Goal: Transaction & Acquisition: Purchase product/service

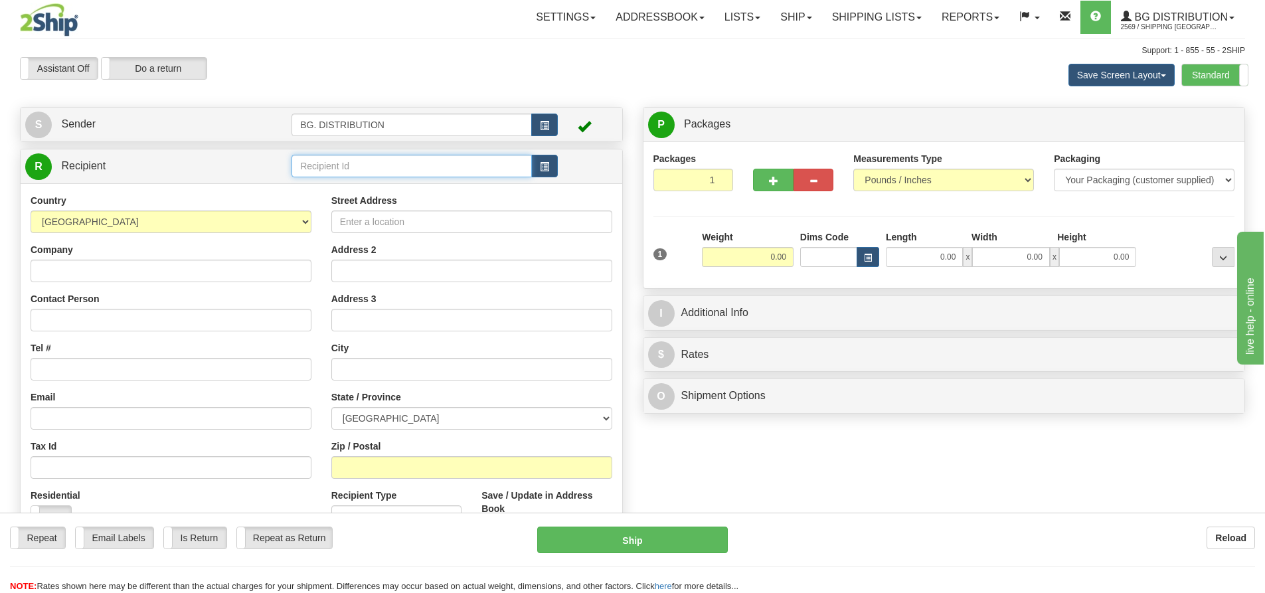
click at [302, 165] on input "text" at bounding box center [412, 166] width 240 height 23
type input "1046"
click button "Delete" at bounding box center [0, 0] width 0 height 0
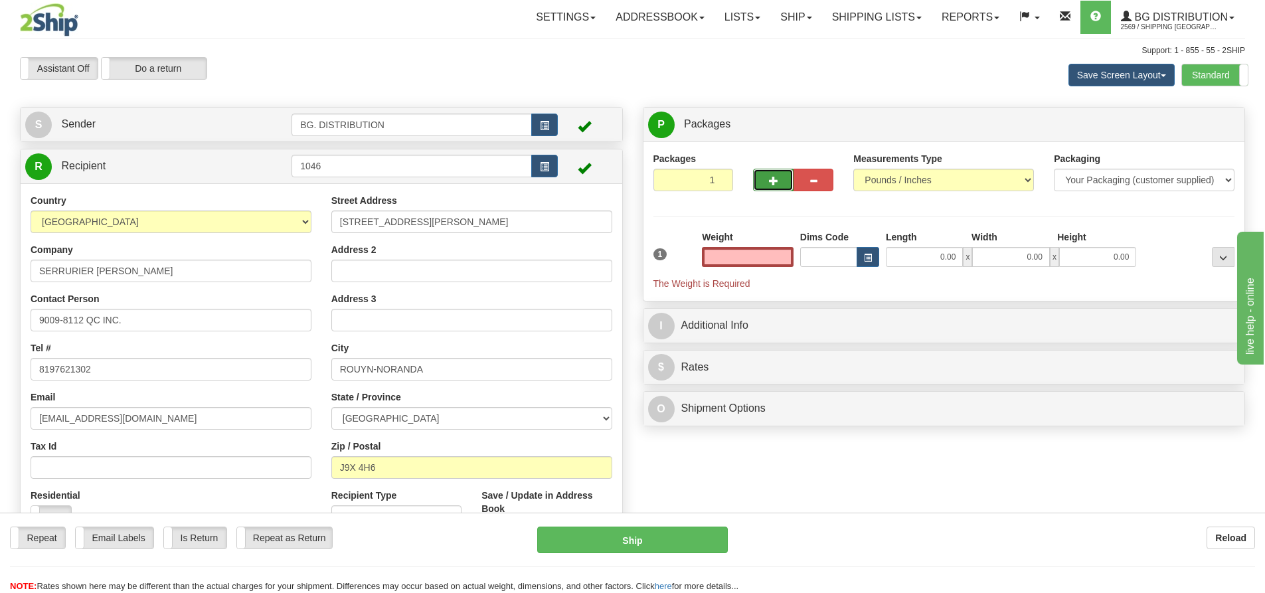
type input "0.00"
drag, startPoint x: 778, startPoint y: 177, endPoint x: 795, endPoint y: 171, distance: 18.3
click at [779, 177] on button "button" at bounding box center [773, 180] width 40 height 23
type input "2"
click at [1223, 118] on label "Package Level Pack.." at bounding box center [1206, 125] width 67 height 20
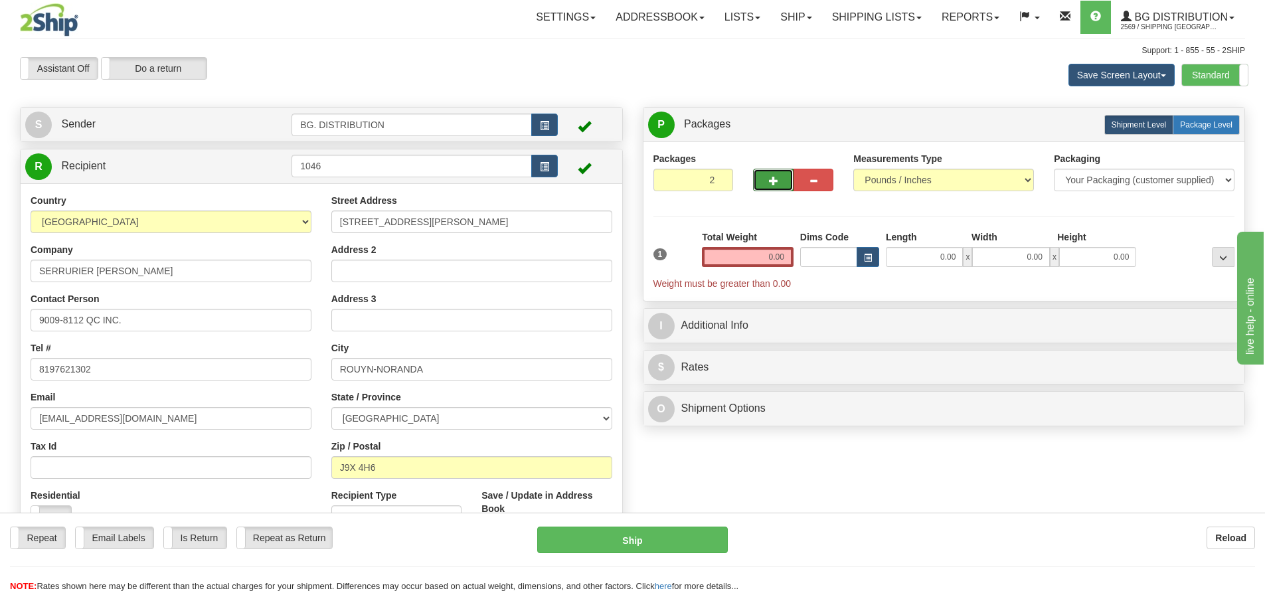
radio input "true"
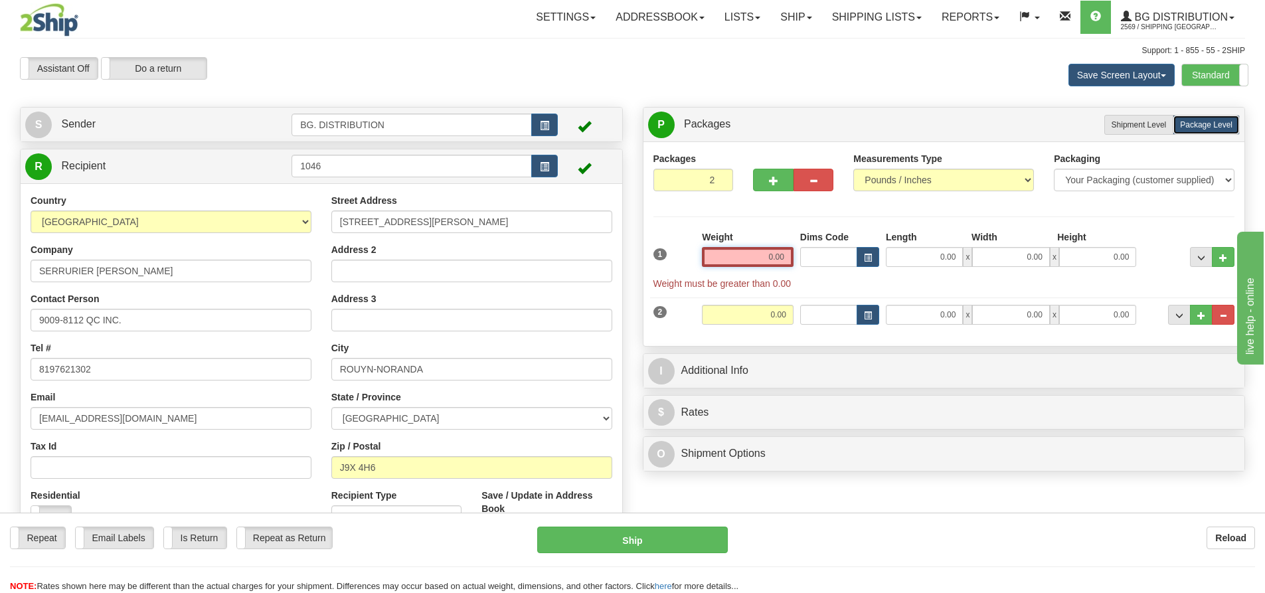
click at [773, 248] on input "0.00" at bounding box center [748, 257] width 92 height 20
type input "0.00"
click at [788, 318] on input "0.00" at bounding box center [748, 315] width 92 height 20
type input "15.00"
click at [948, 315] on input "0.00" at bounding box center [924, 315] width 77 height 20
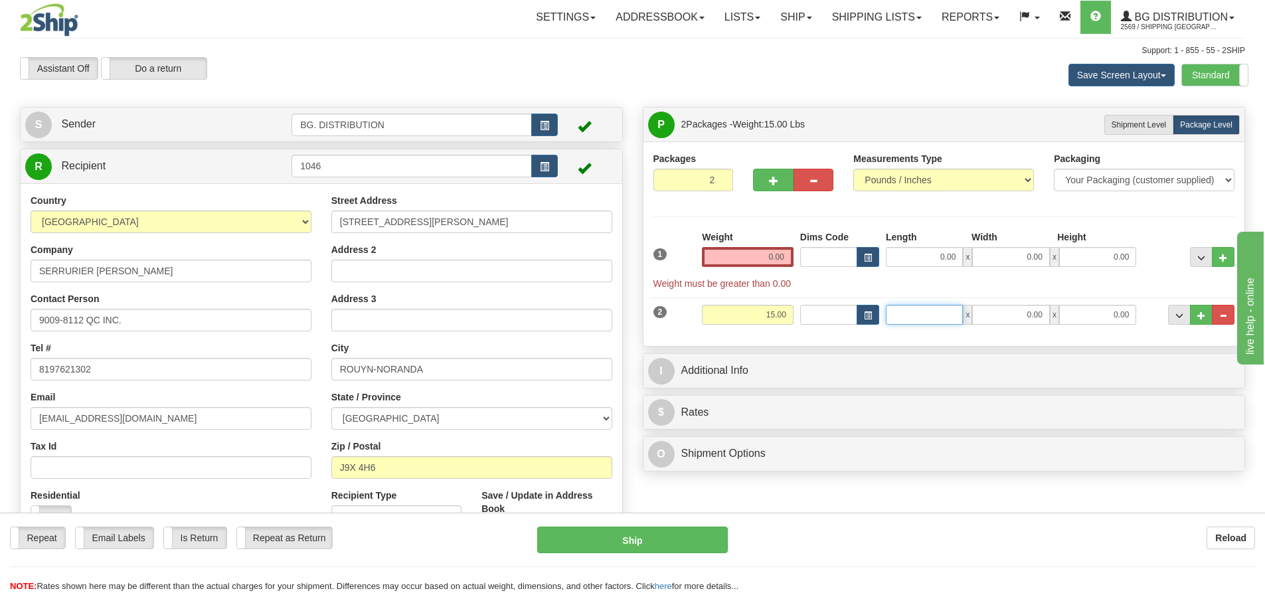
type input "9"
type input "87.00"
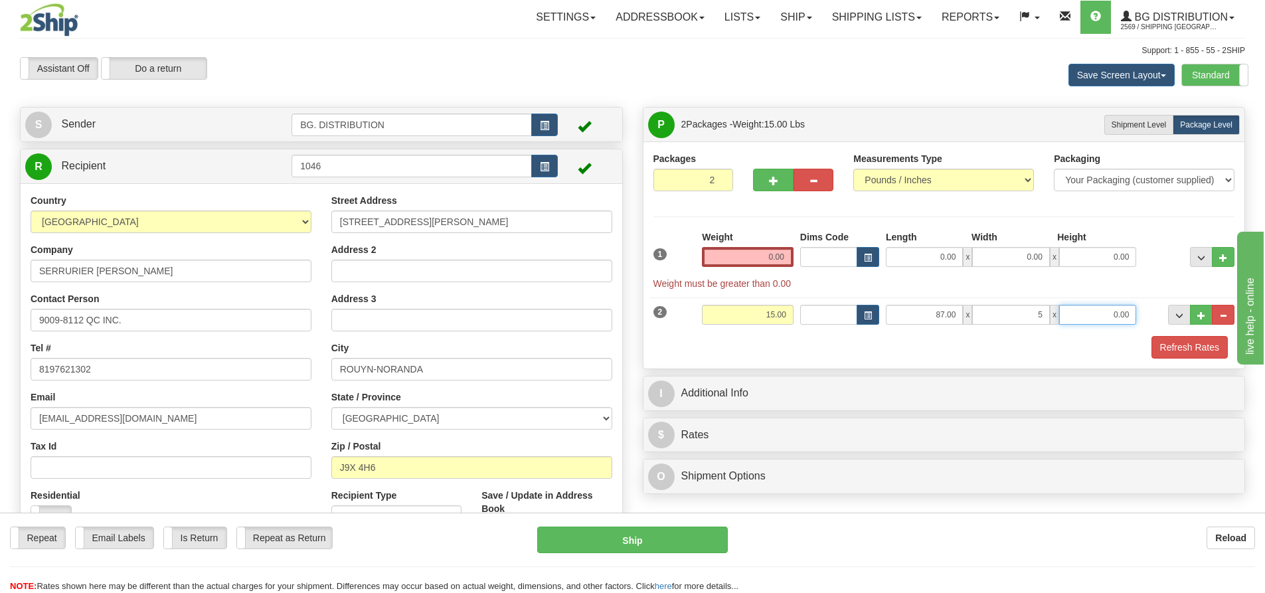
type input "5.00"
type input "2.00"
click at [942, 258] on input "0.00" at bounding box center [924, 257] width 77 height 20
type input "0.00"
click at [768, 252] on input "0.00" at bounding box center [748, 257] width 92 height 20
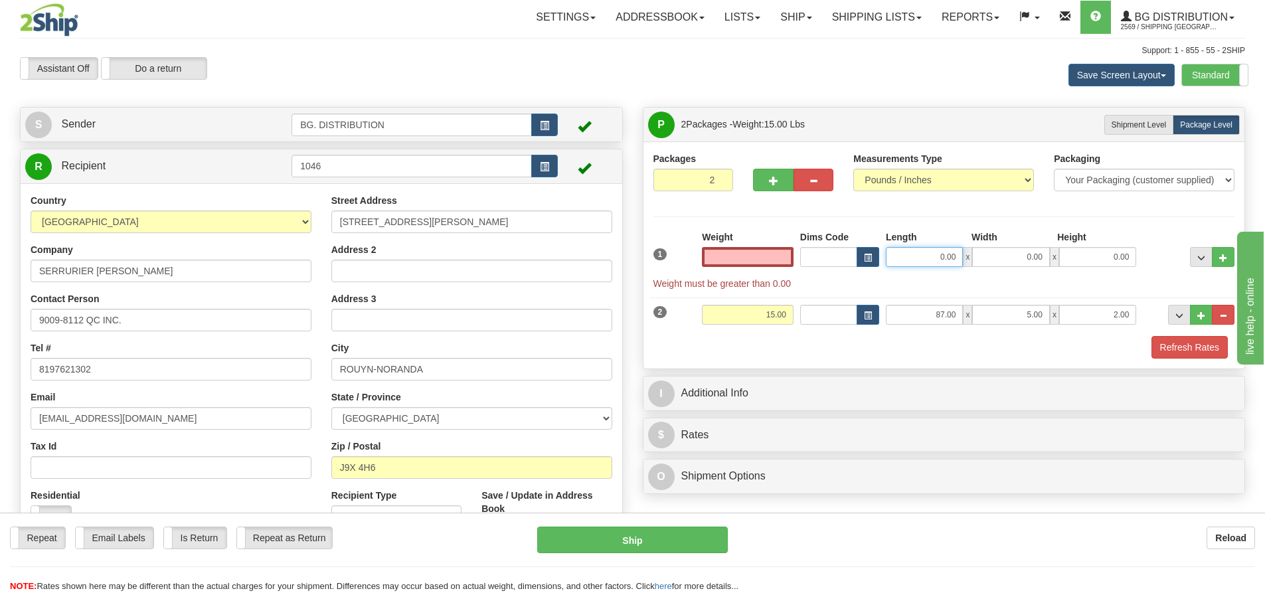
type input "0.00"
click at [924, 257] on input "0.00" at bounding box center [924, 257] width 77 height 20
type input "18.00"
type input "8.00"
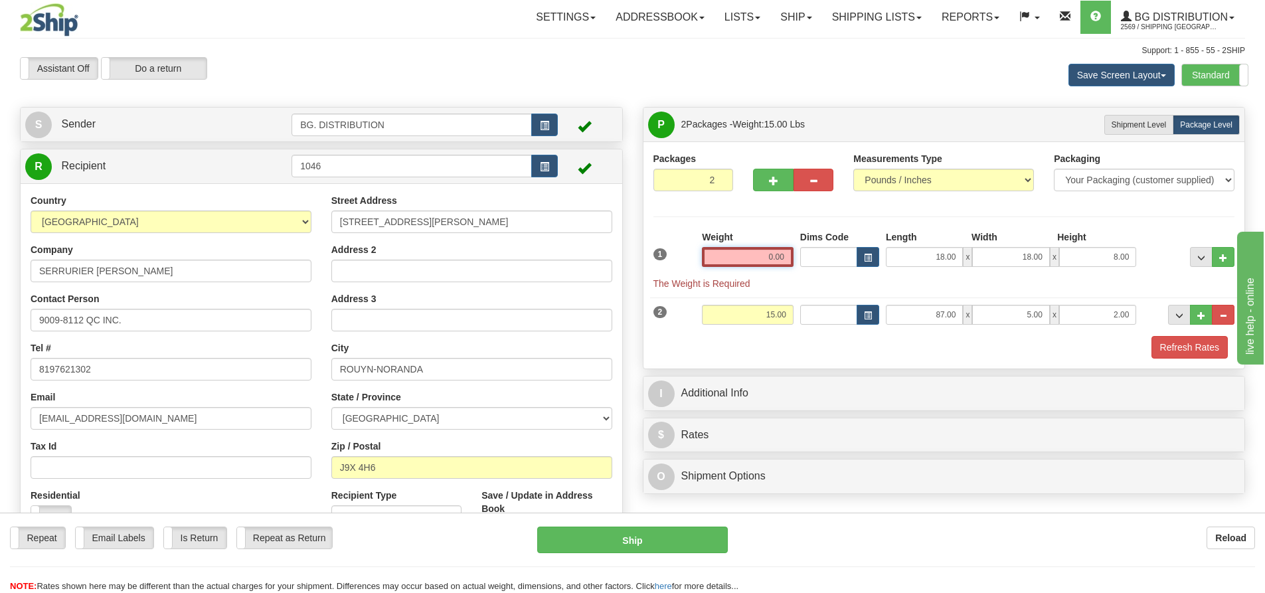
click at [784, 255] on input "0.00" at bounding box center [748, 257] width 92 height 20
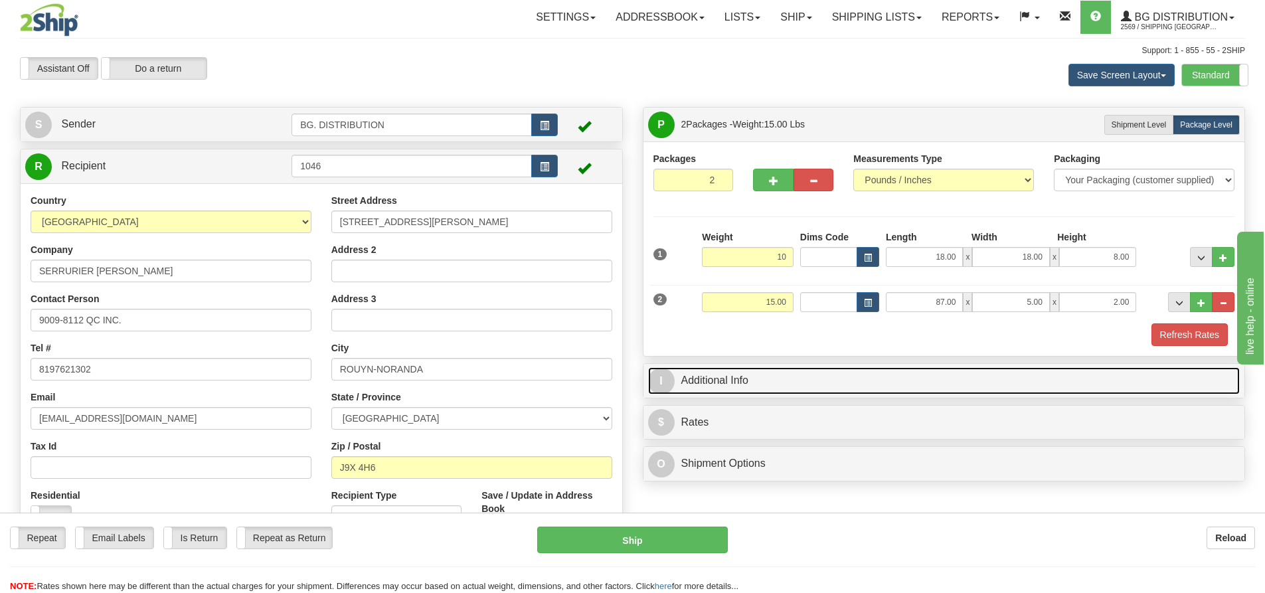
type input "10.00"
click at [671, 379] on span "I" at bounding box center [661, 381] width 27 height 27
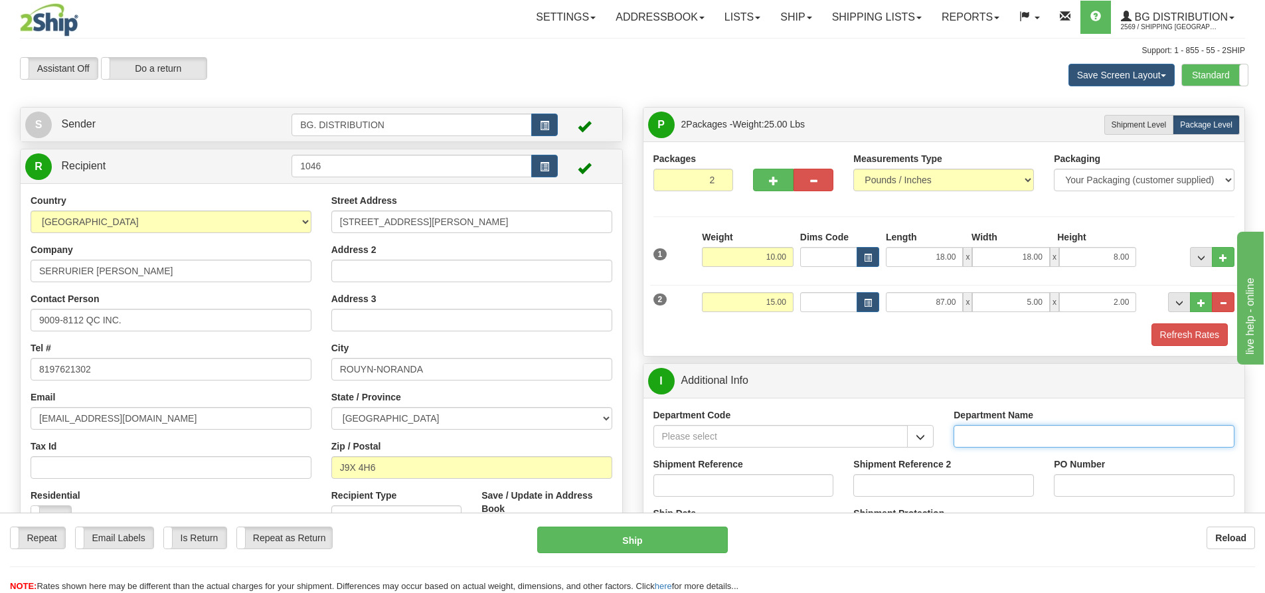
click at [1029, 436] on input "Department Name" at bounding box center [1094, 436] width 281 height 23
type input "."
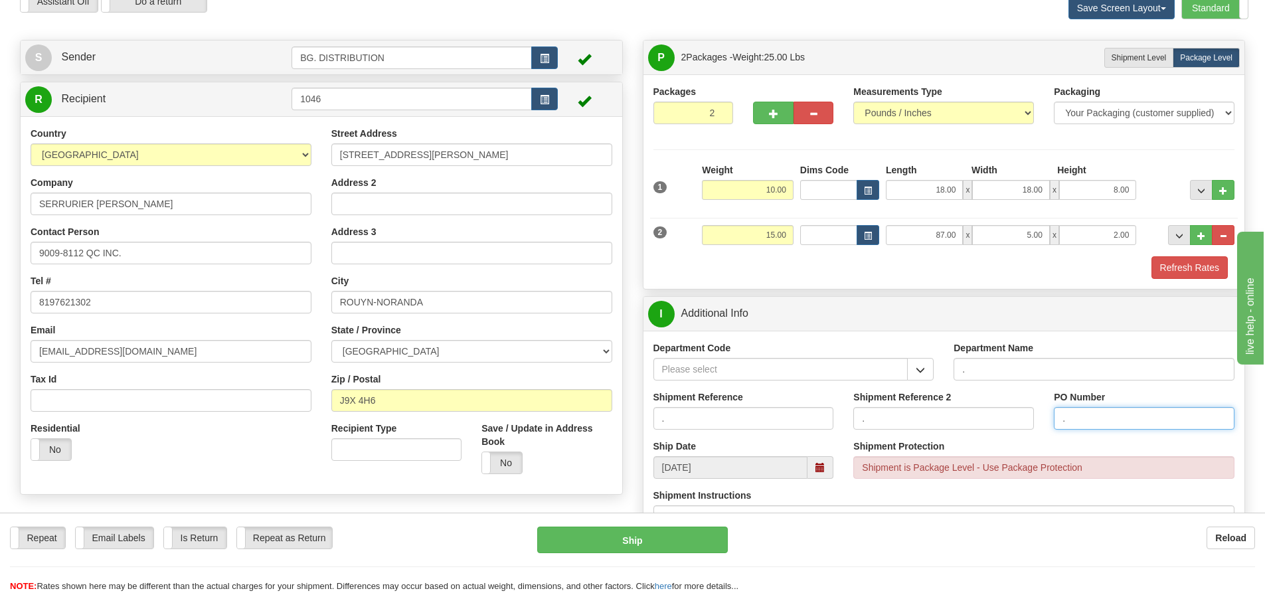
scroll to position [199, 0]
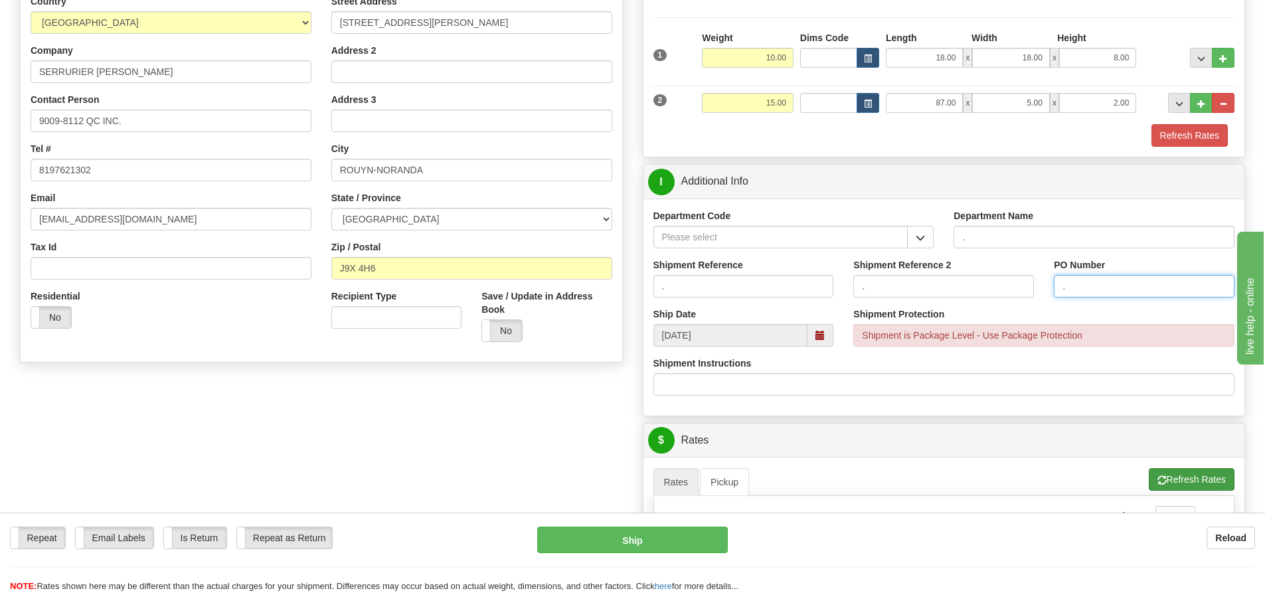
type input "."
click at [1172, 471] on button "Refresh Rates" at bounding box center [1192, 479] width 86 height 23
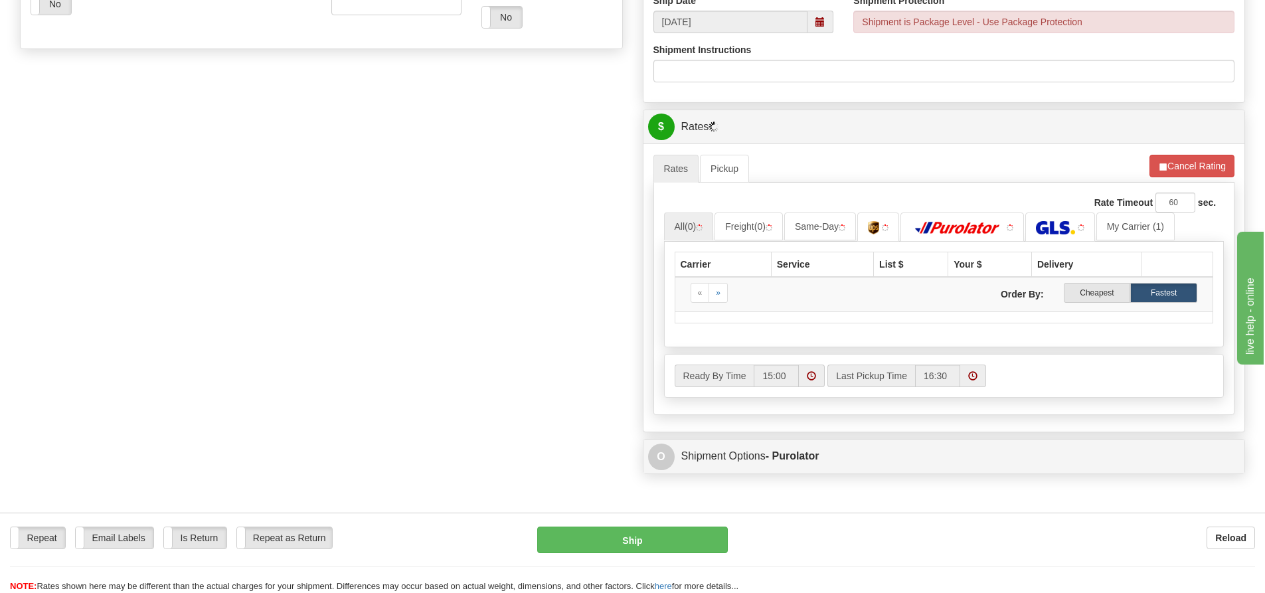
scroll to position [531, 0]
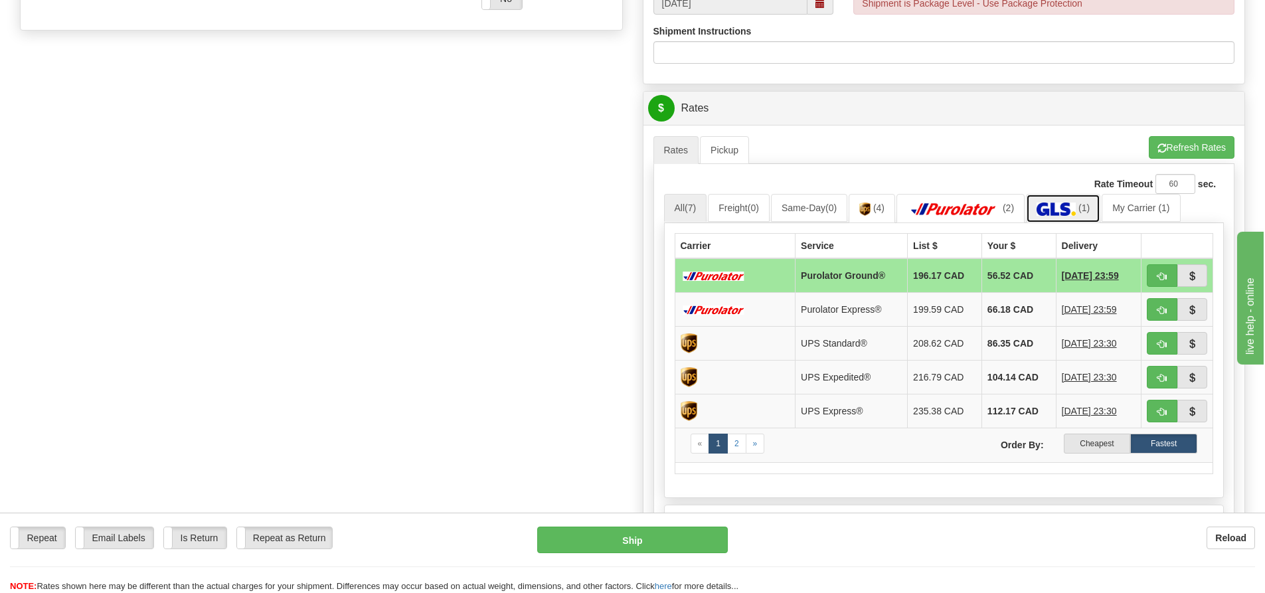
click at [1059, 209] on img at bounding box center [1056, 209] width 39 height 13
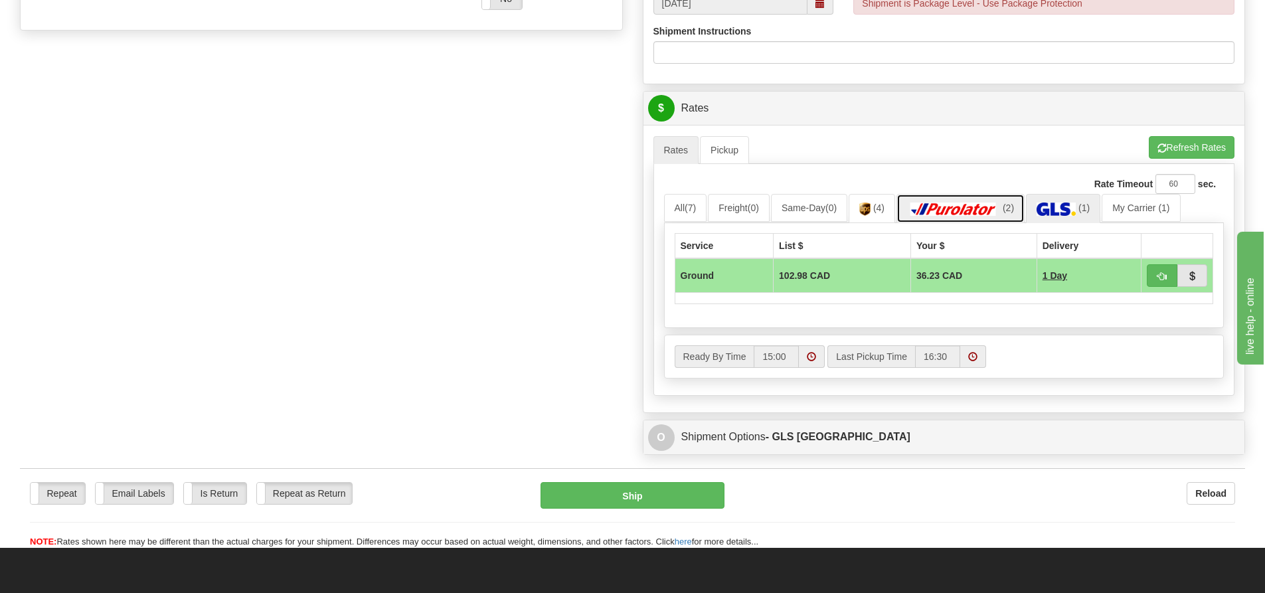
click at [957, 215] on img at bounding box center [953, 209] width 93 height 13
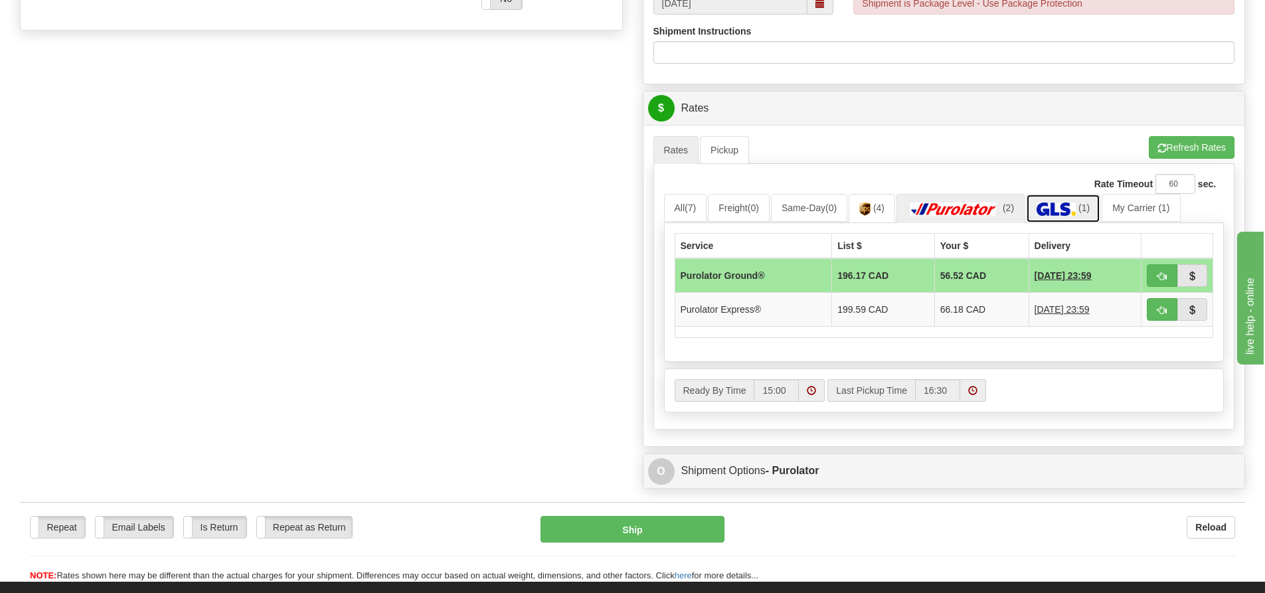
click at [1065, 209] on img at bounding box center [1056, 209] width 39 height 13
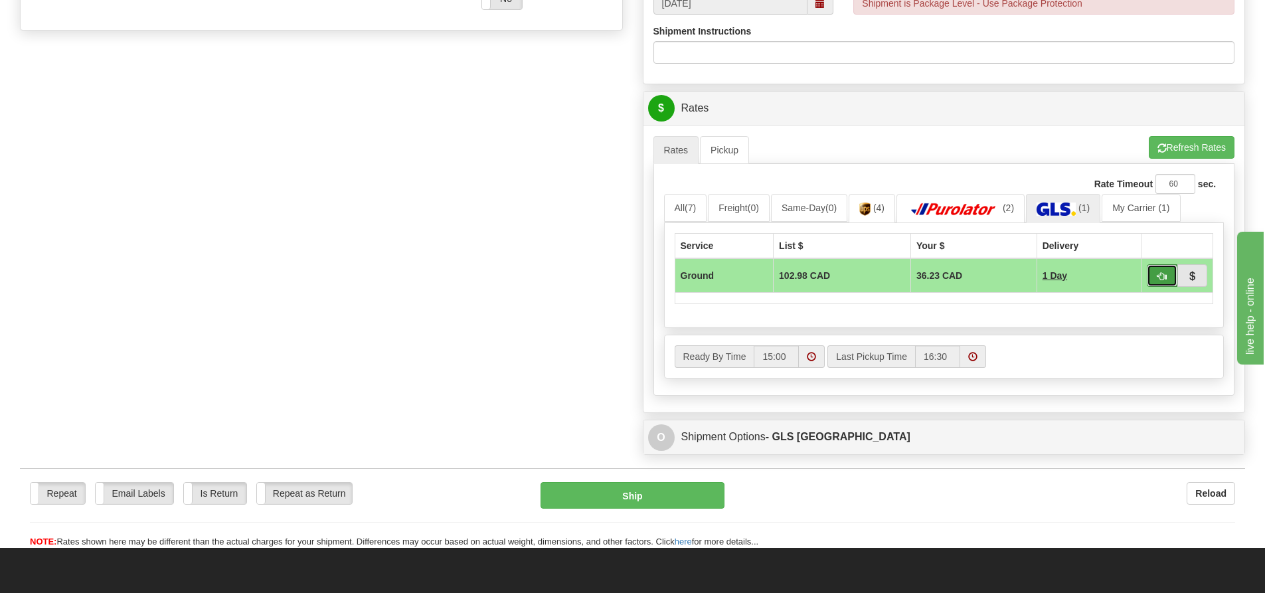
click at [1165, 277] on span "button" at bounding box center [1162, 276] width 9 height 9
type input "1"
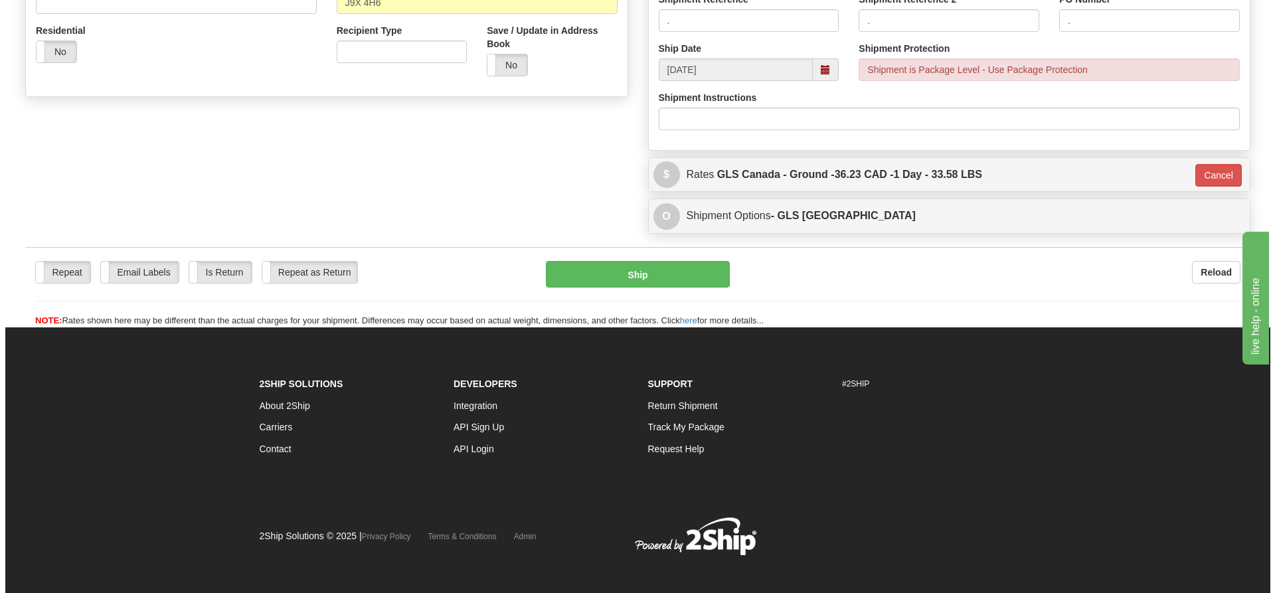
scroll to position [143, 0]
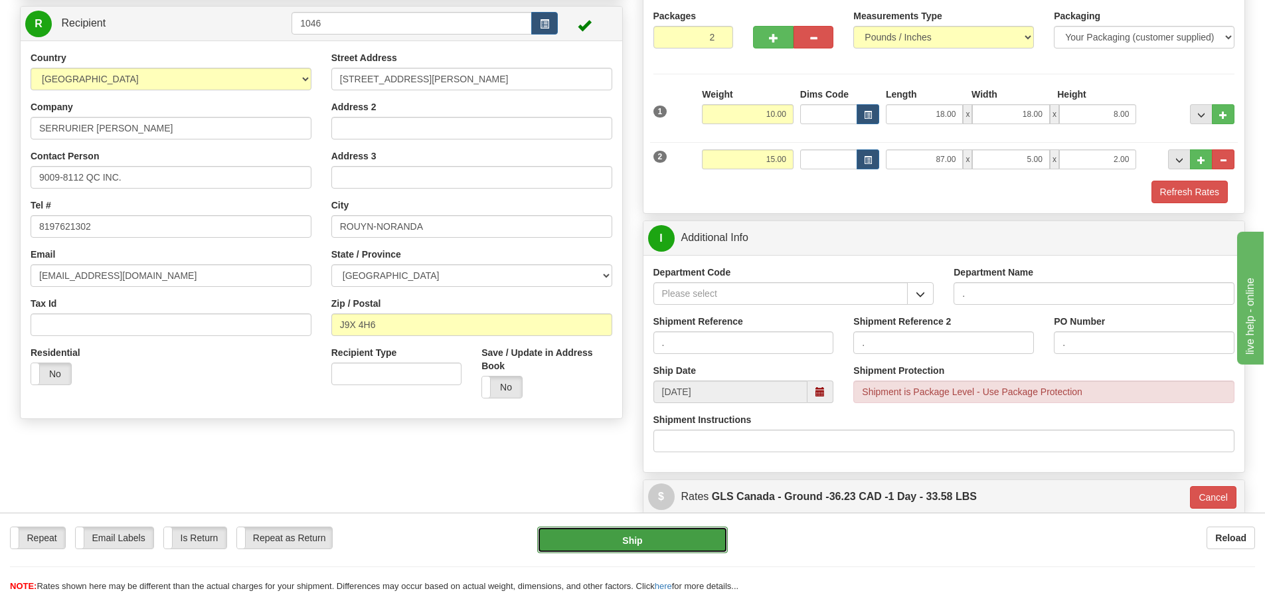
click at [661, 541] on button "Ship" at bounding box center [632, 540] width 191 height 27
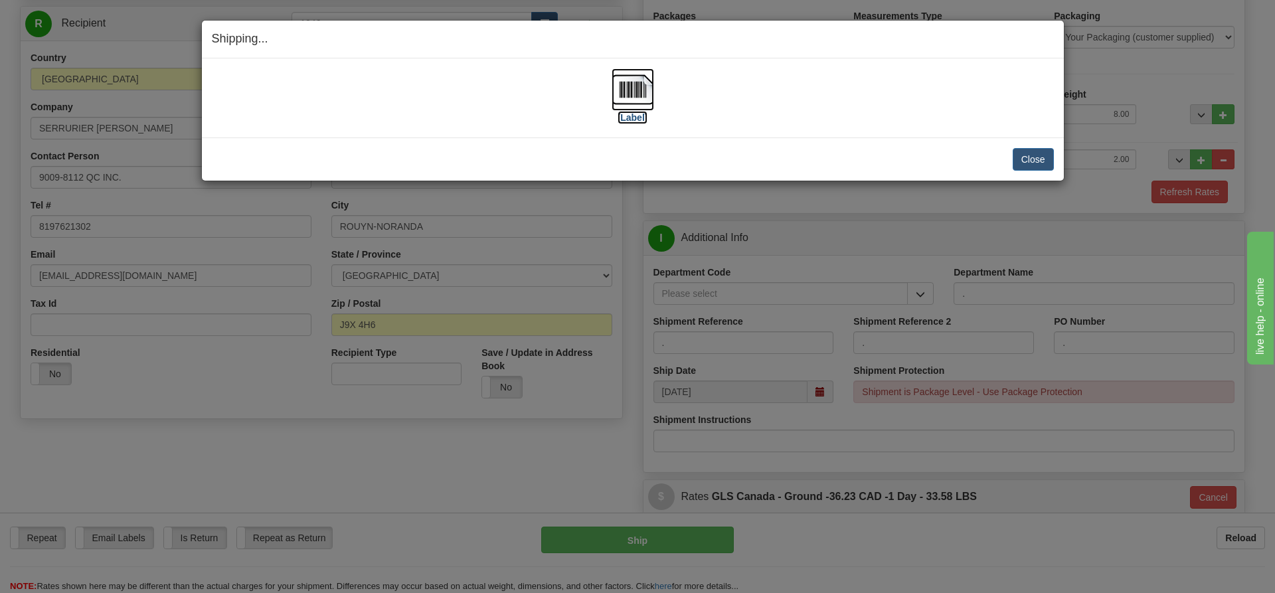
click at [631, 118] on label "[Label]" at bounding box center [633, 117] width 31 height 13
click at [1022, 153] on button "Close" at bounding box center [1033, 159] width 41 height 23
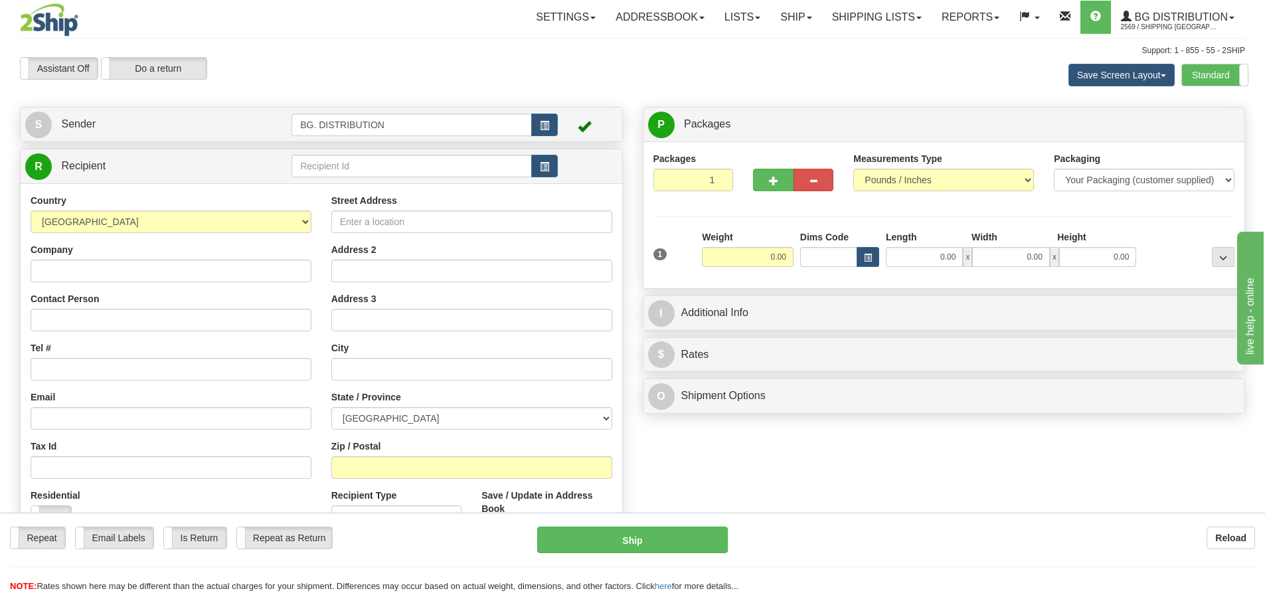
click at [981, 477] on div "Create a label for the return Create Pickup Without Label S" at bounding box center [632, 362] width 1245 height 511
drag, startPoint x: 376, startPoint y: 163, endPoint x: 385, endPoint y: 156, distance: 11.8
click at [377, 161] on input "text" at bounding box center [412, 166] width 240 height 23
type input "60151"
click button "Delete" at bounding box center [0, 0] width 0 height 0
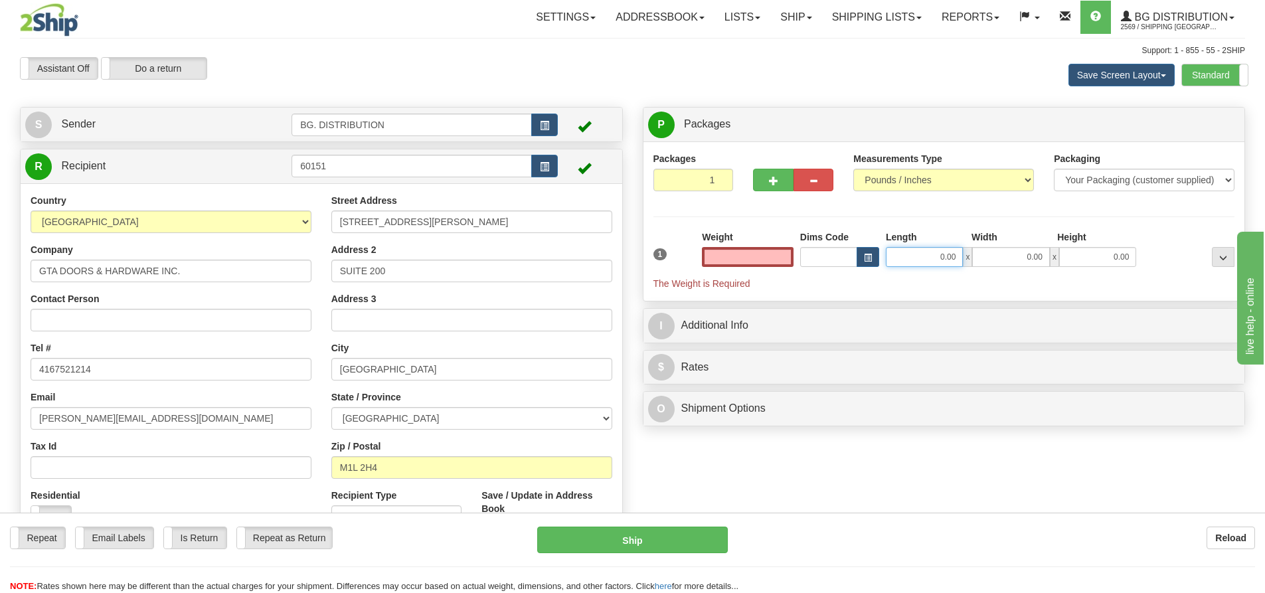
type input "0.00"
drag, startPoint x: 956, startPoint y: 254, endPoint x: 936, endPoint y: 248, distance: 20.2
click at [954, 254] on input "0.00" at bounding box center [924, 257] width 77 height 20
type input "16.00"
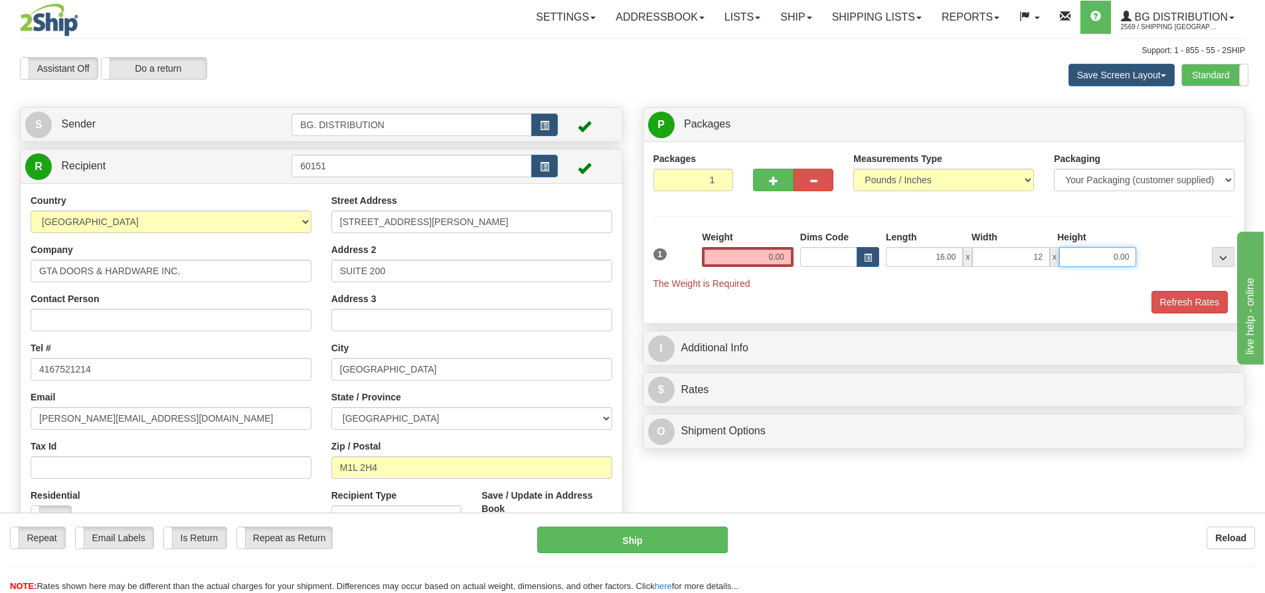
type input "12.00"
type input "6.00"
click at [759, 262] on input "0.00" at bounding box center [748, 257] width 92 height 20
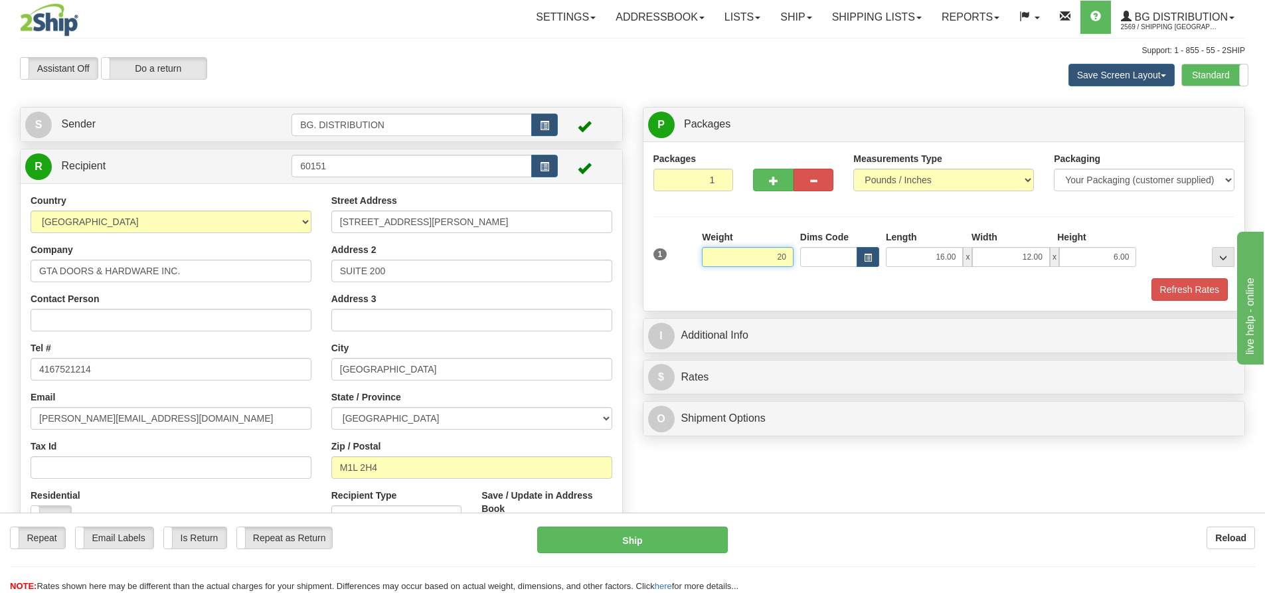
type input "20.00"
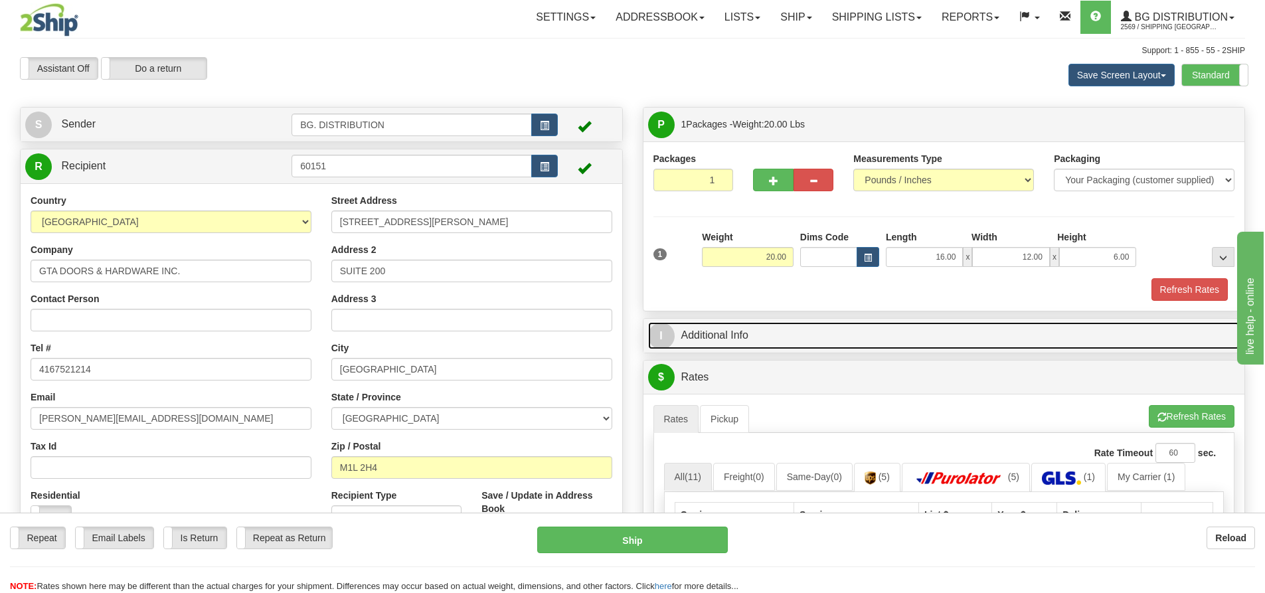
click at [668, 339] on span "I" at bounding box center [661, 336] width 27 height 27
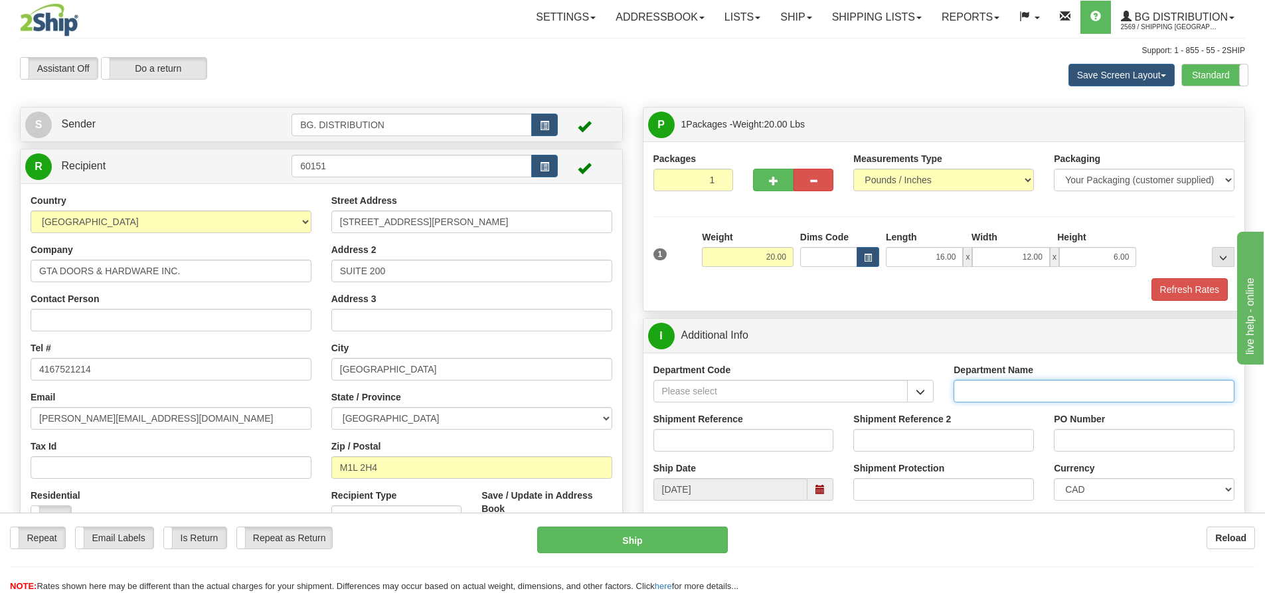
drag, startPoint x: 984, startPoint y: 388, endPoint x: 984, endPoint y: 395, distance: 7.3
click at [984, 395] on input "Department Name" at bounding box center [1094, 391] width 281 height 23
type input "."
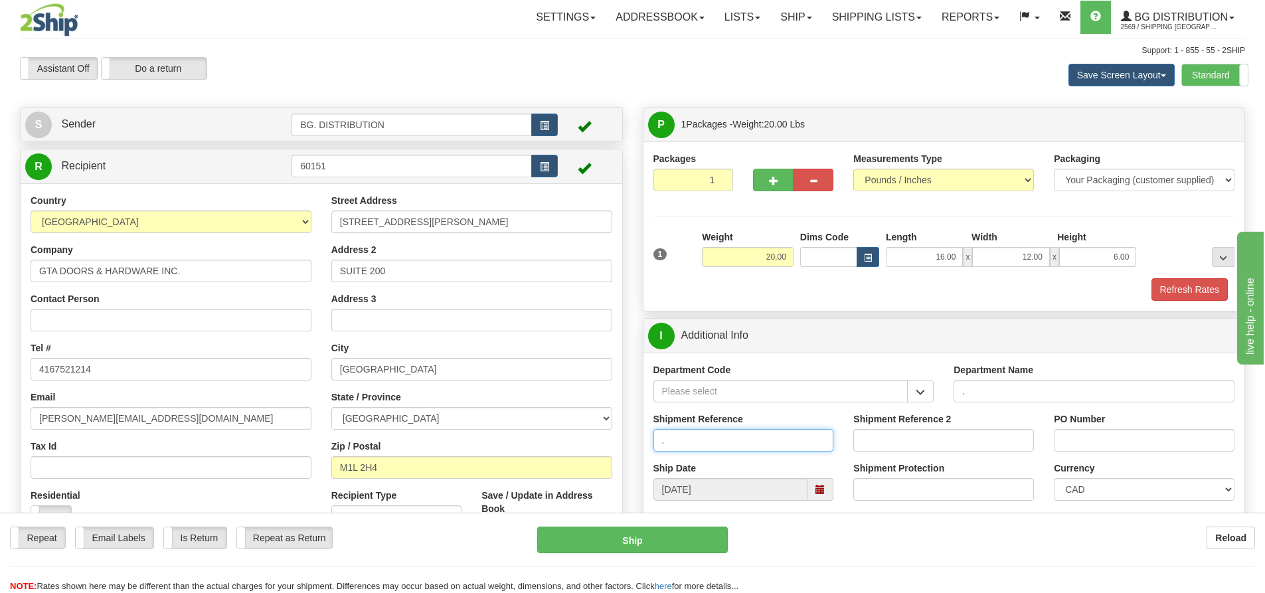
type input "."
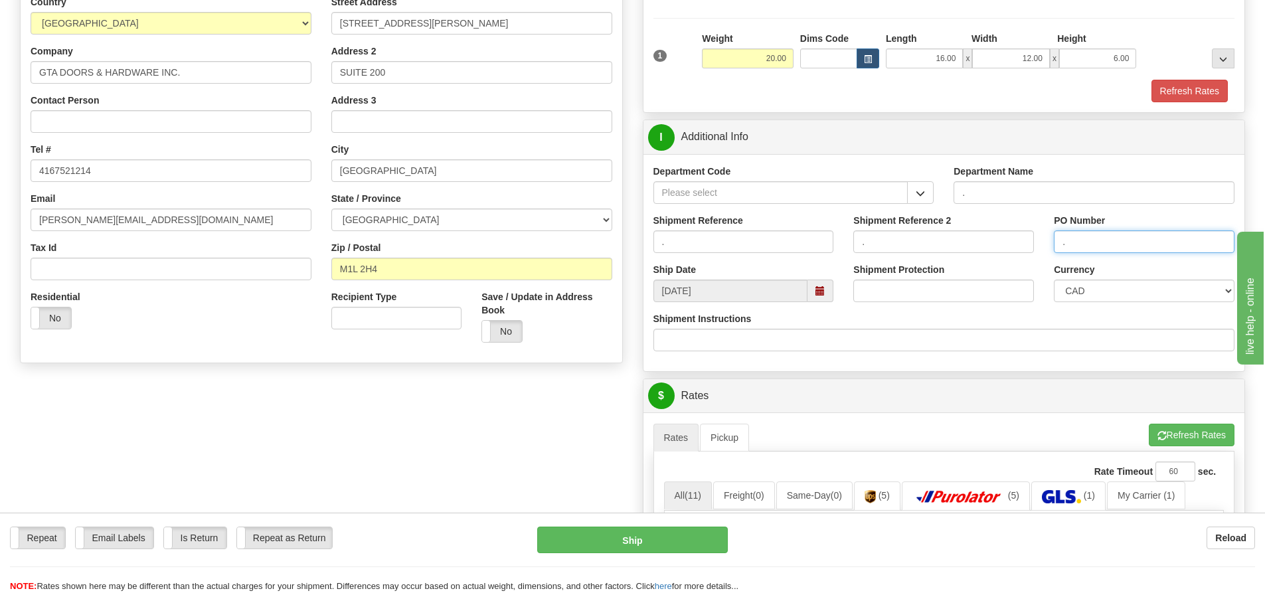
scroll to position [199, 0]
type input "."
click at [1177, 428] on button "Refresh Rates" at bounding box center [1192, 434] width 86 height 23
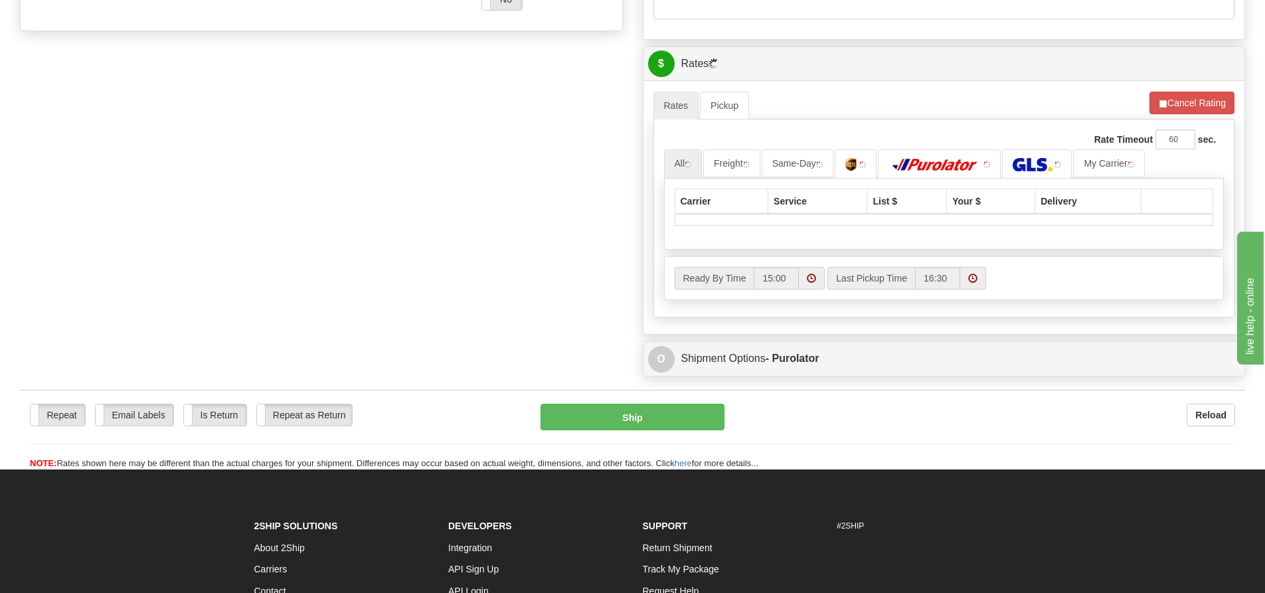
scroll to position [531, 0]
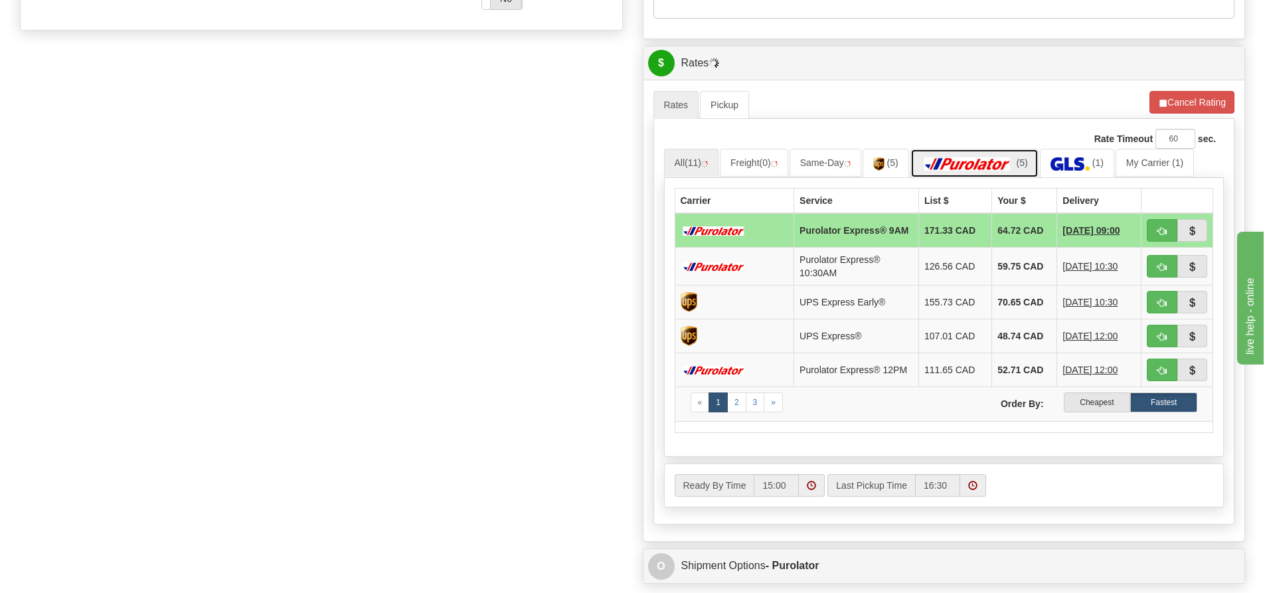
click at [1006, 161] on img at bounding box center [967, 163] width 93 height 13
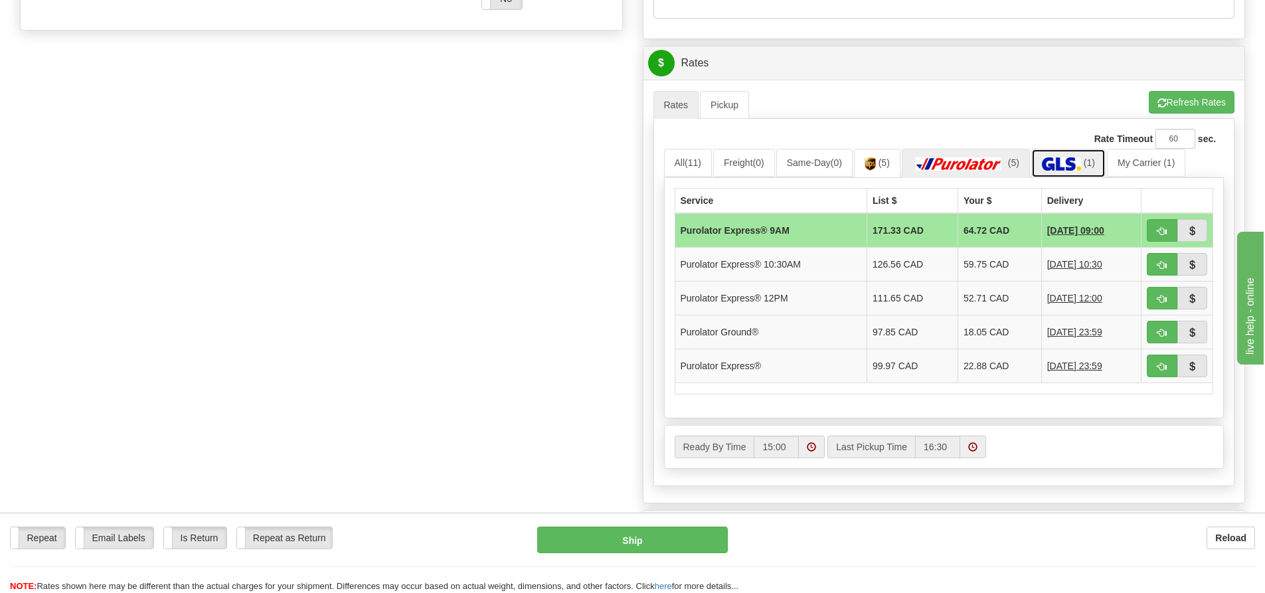
click at [1062, 153] on link "(1)" at bounding box center [1068, 163] width 74 height 29
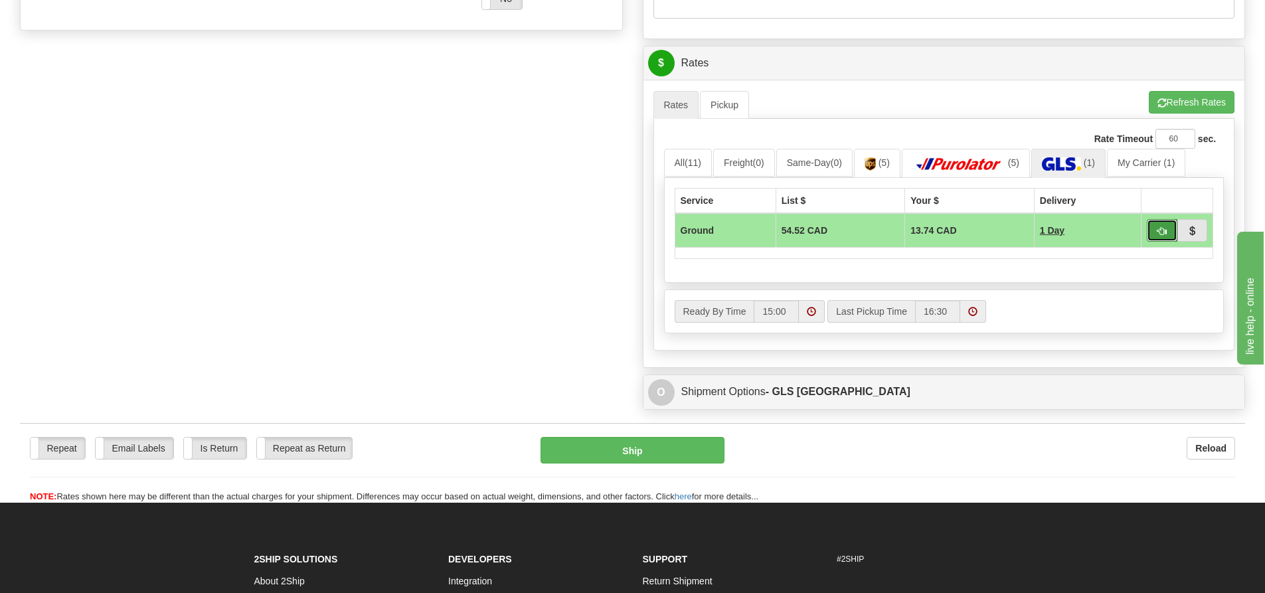
click at [1153, 226] on button "button" at bounding box center [1162, 230] width 31 height 23
type input "1"
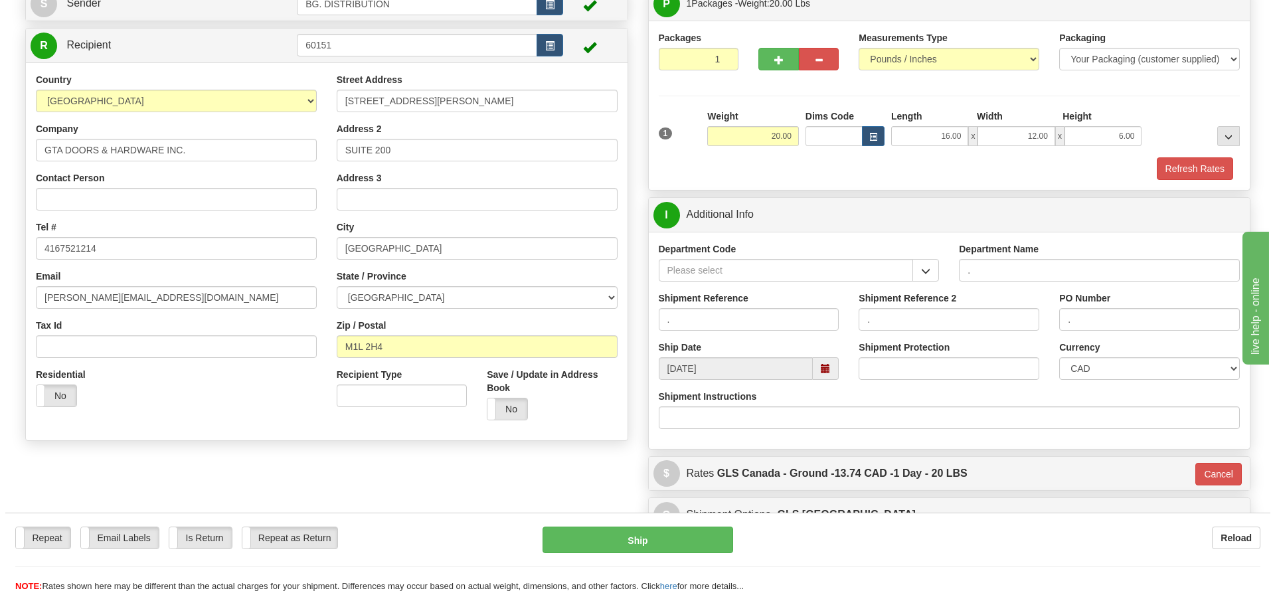
scroll to position [98, 0]
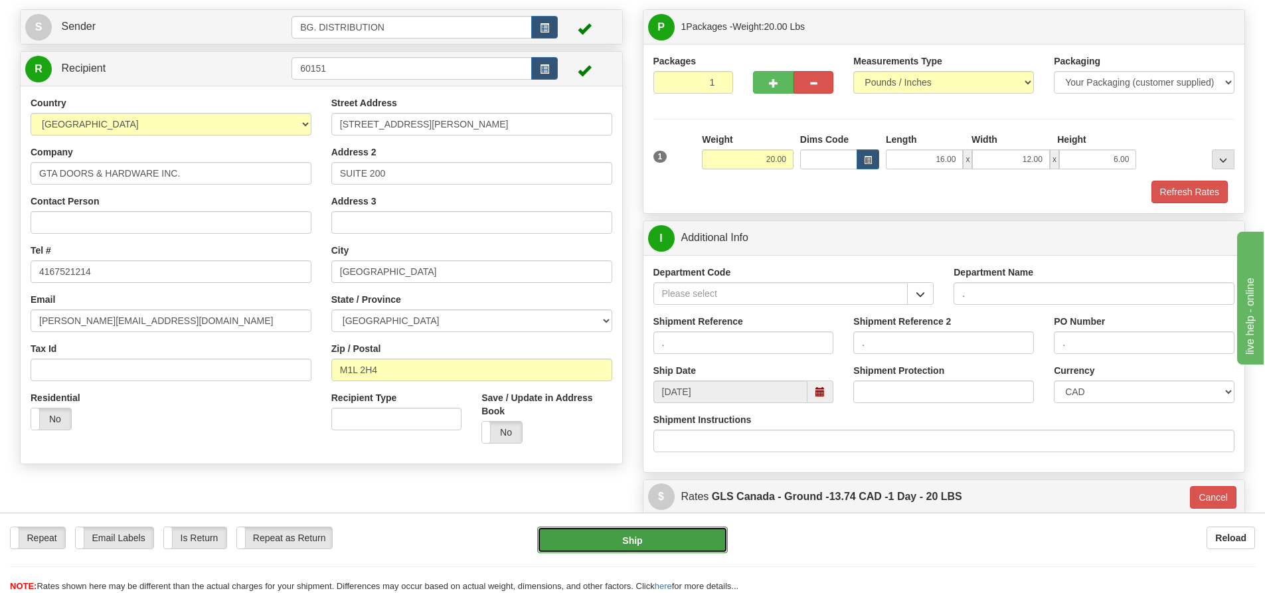
click at [576, 541] on button "Ship" at bounding box center [632, 540] width 191 height 27
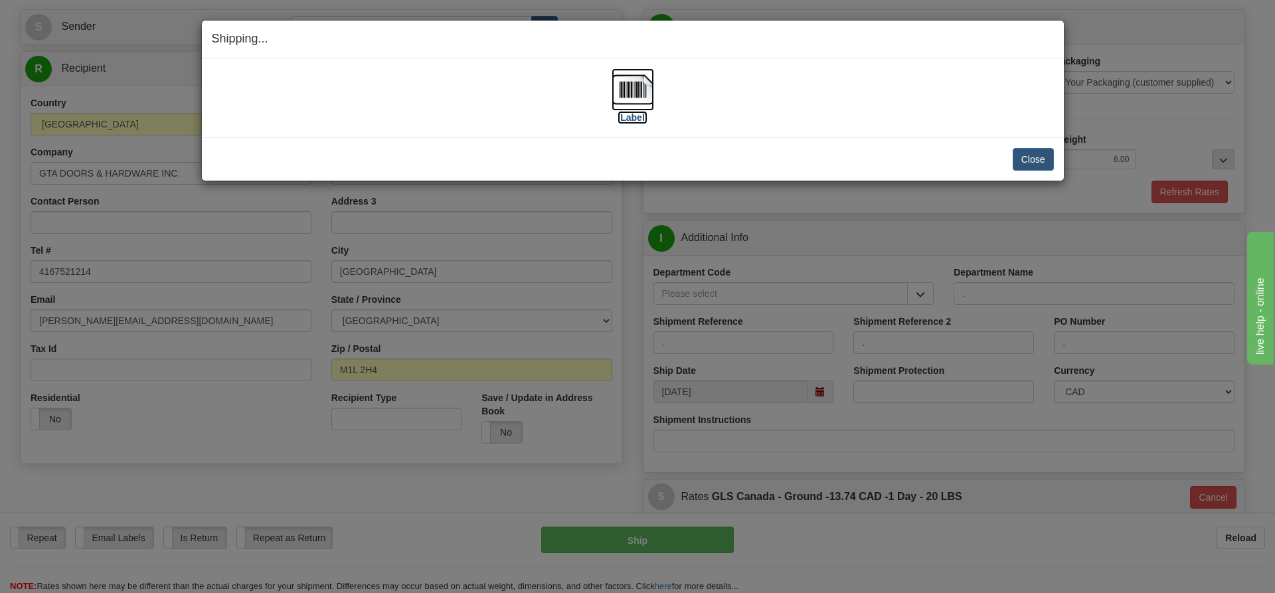
click at [634, 115] on label "[Label]" at bounding box center [633, 117] width 31 height 13
click at [1028, 161] on button "Close" at bounding box center [1033, 159] width 41 height 23
